Goal: Task Accomplishment & Management: Complete application form

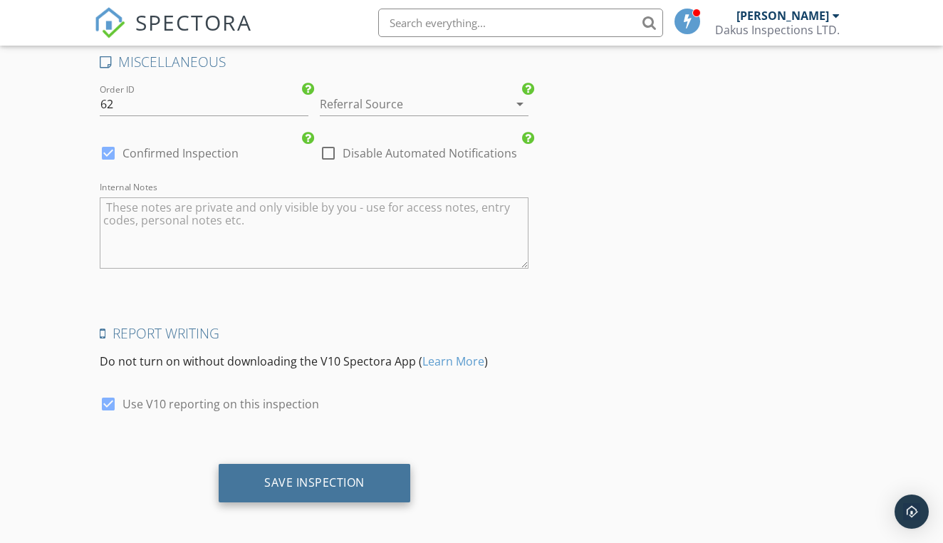
scroll to position [2730, 0]
click at [322, 479] on div "Save Inspection" at bounding box center [314, 483] width 100 height 14
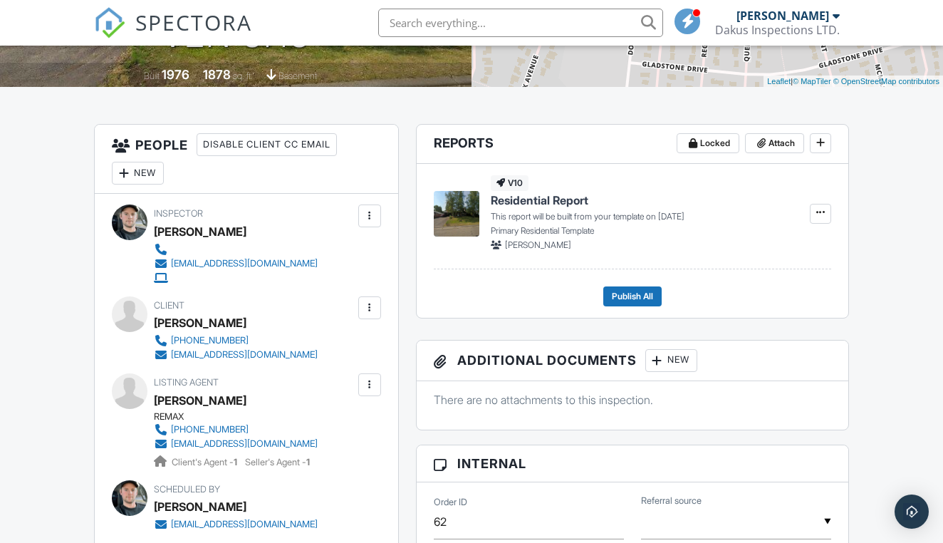
scroll to position [244, 0]
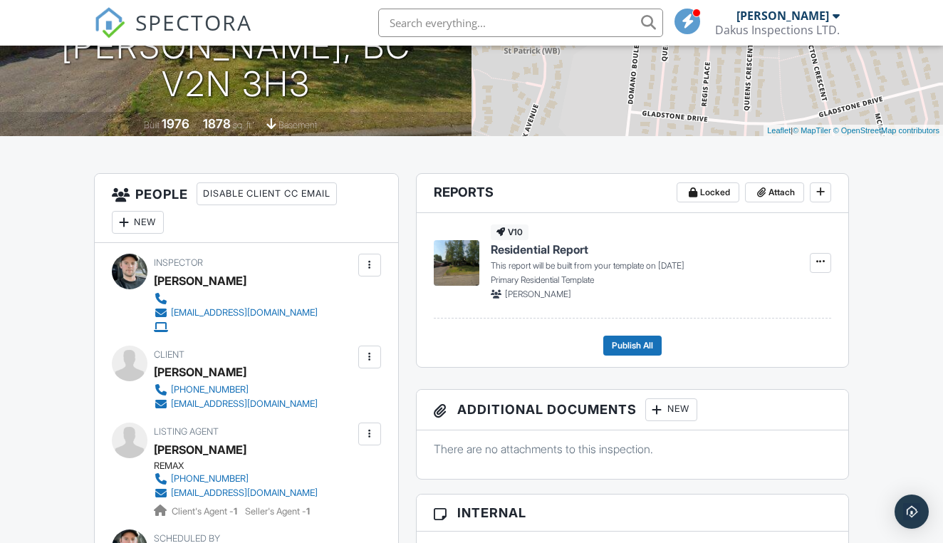
click at [150, 229] on div "New" at bounding box center [138, 222] width 52 height 23
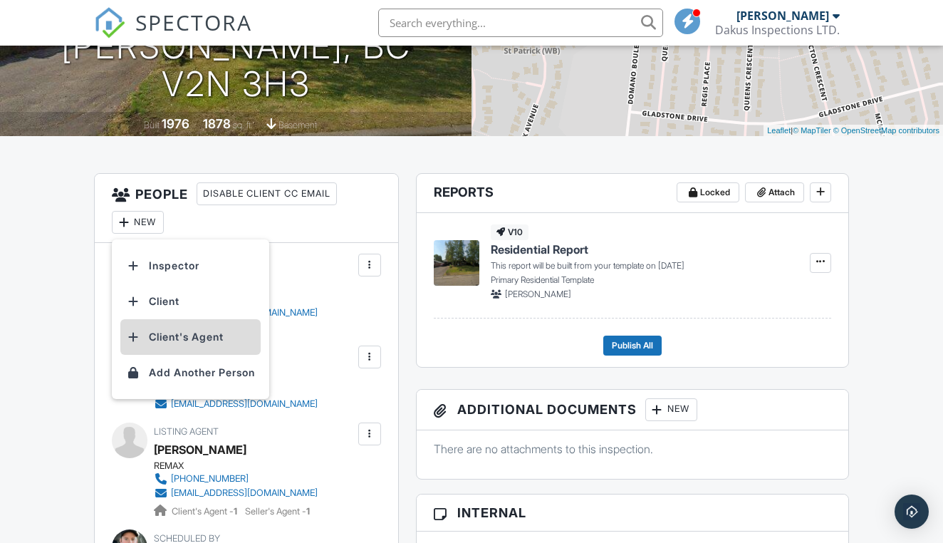
click at [212, 343] on li "Client's Agent" at bounding box center [190, 337] width 140 height 36
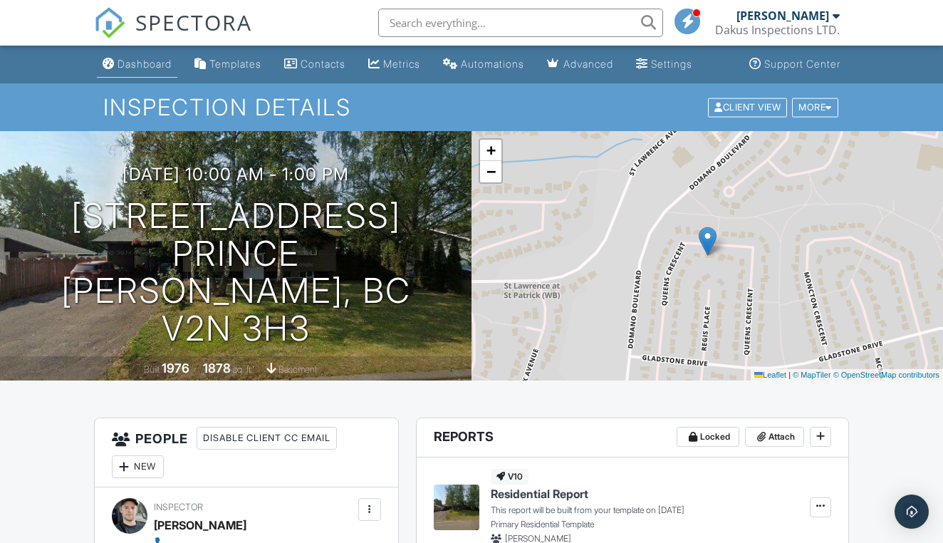
click at [147, 74] on link "Dashboard" at bounding box center [137, 64] width 81 height 26
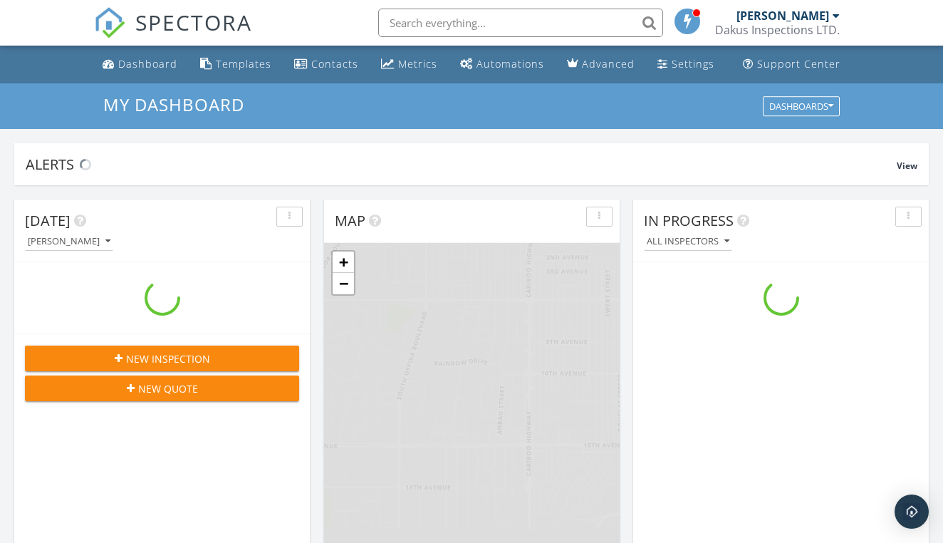
scroll to position [1297, 944]
